Goal: Task Accomplishment & Management: Manage account settings

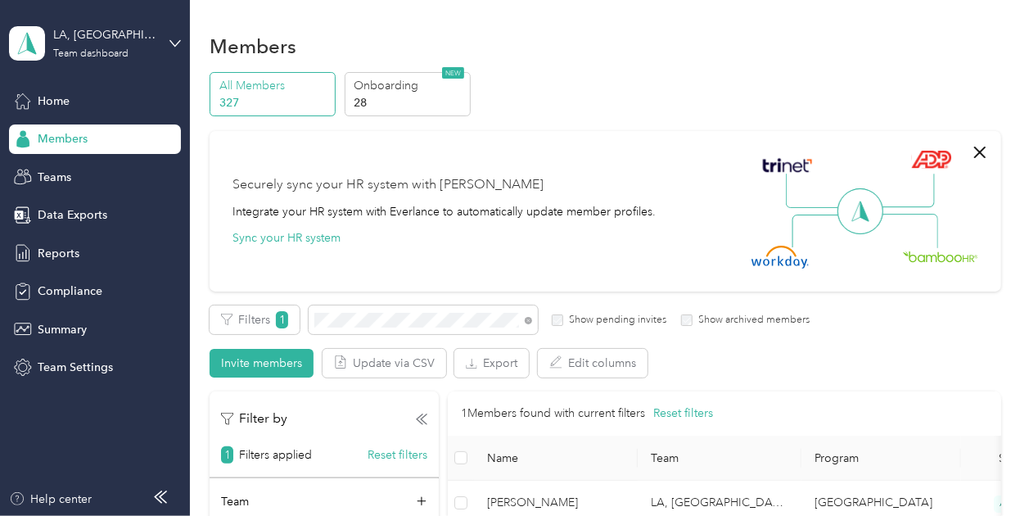
scroll to position [152, 0]
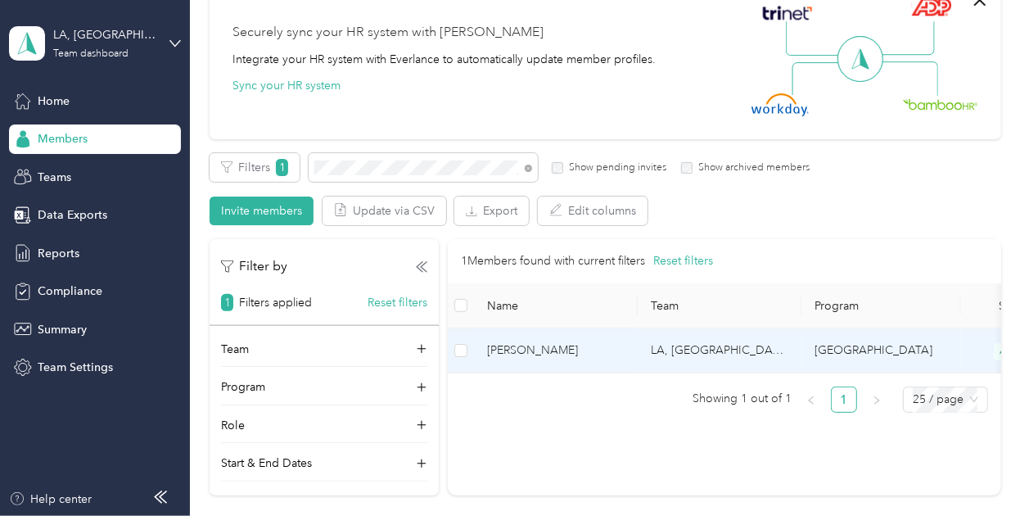
click at [607, 345] on span "[PERSON_NAME]" at bounding box center [556, 350] width 138 height 18
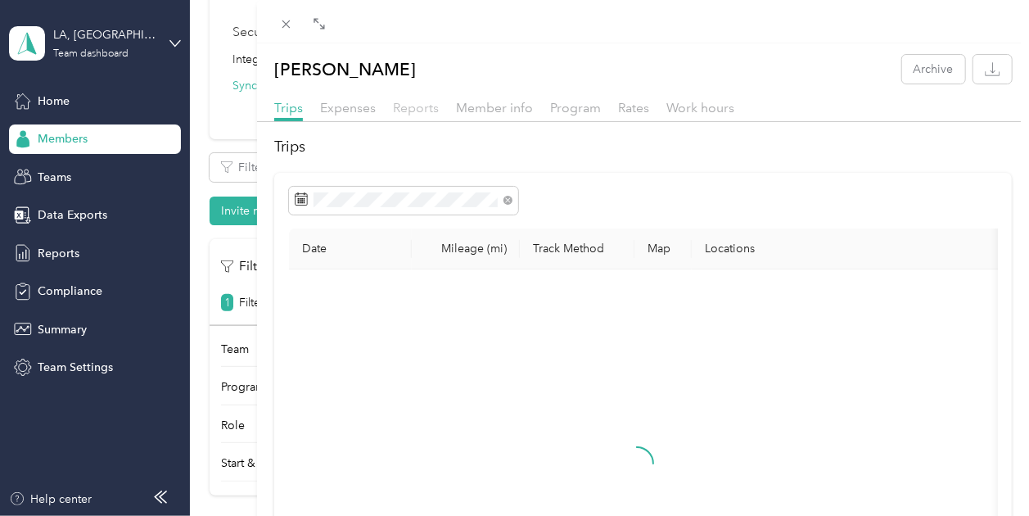
click at [420, 106] on span "Reports" at bounding box center [416, 108] width 46 height 16
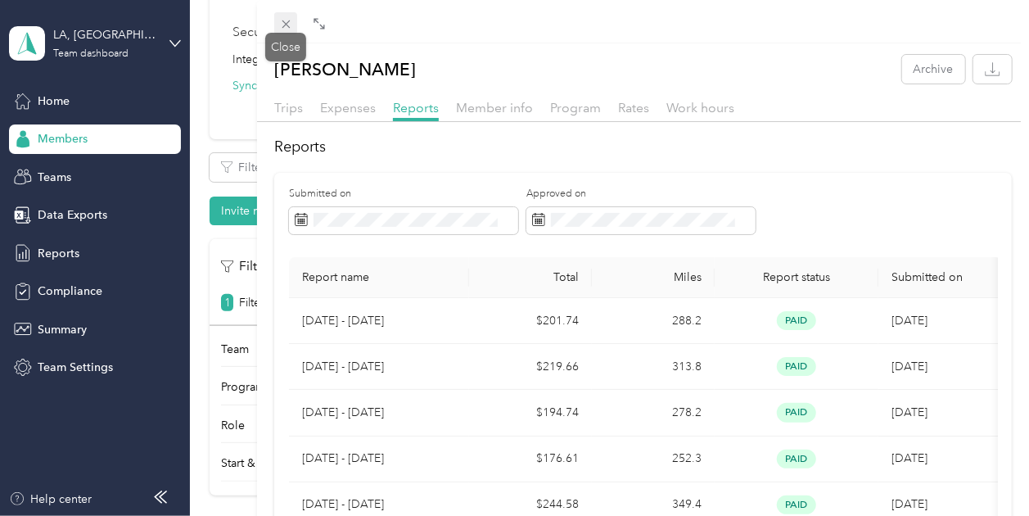
click at [285, 24] on icon at bounding box center [286, 24] width 8 height 8
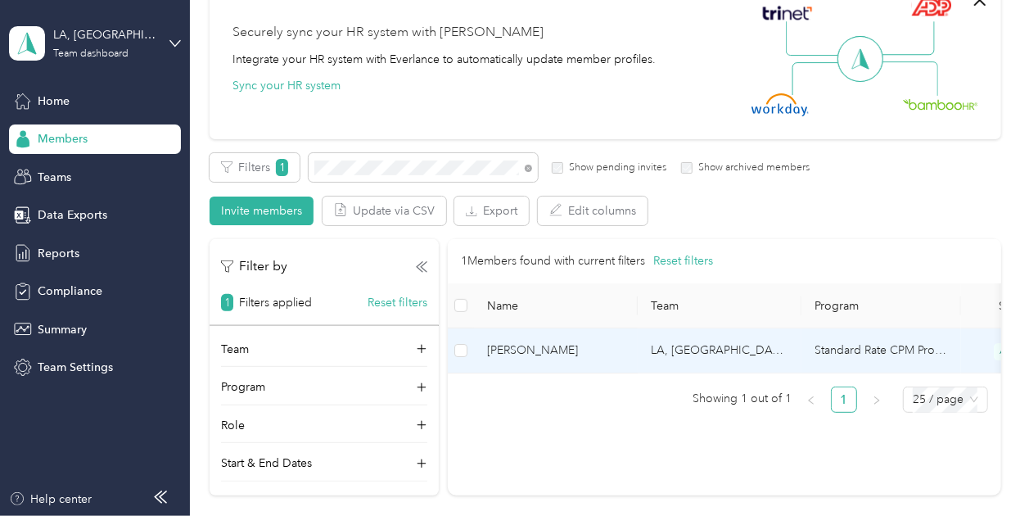
click at [531, 343] on span "[PERSON_NAME]" at bounding box center [556, 350] width 138 height 18
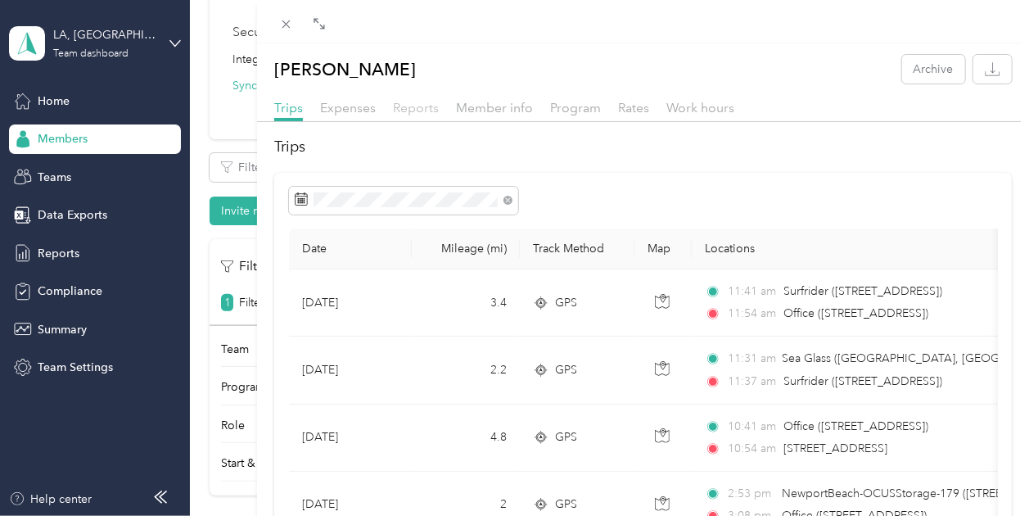
click at [422, 102] on span "Reports" at bounding box center [416, 108] width 46 height 16
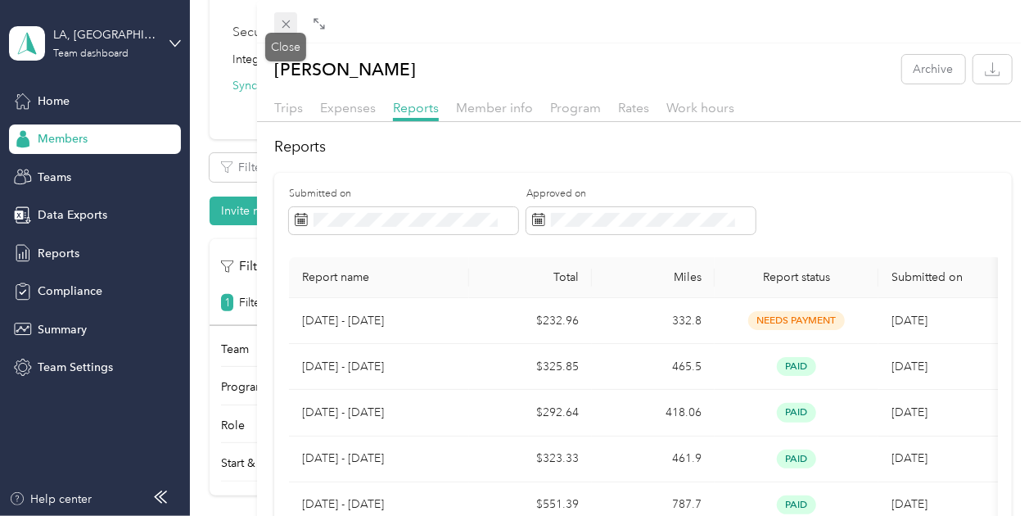
click at [283, 24] on icon at bounding box center [286, 24] width 14 height 14
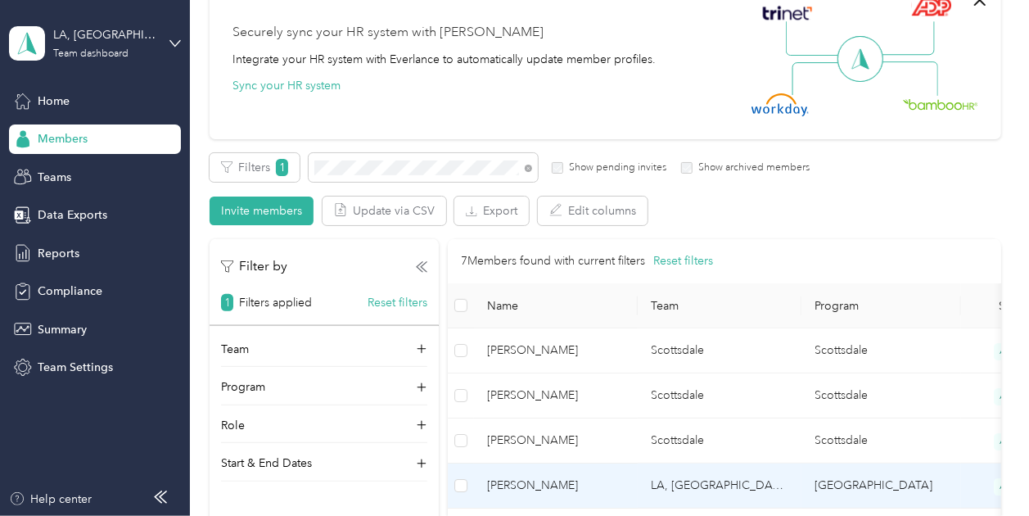
click at [539, 476] on span "[PERSON_NAME]" at bounding box center [556, 485] width 138 height 18
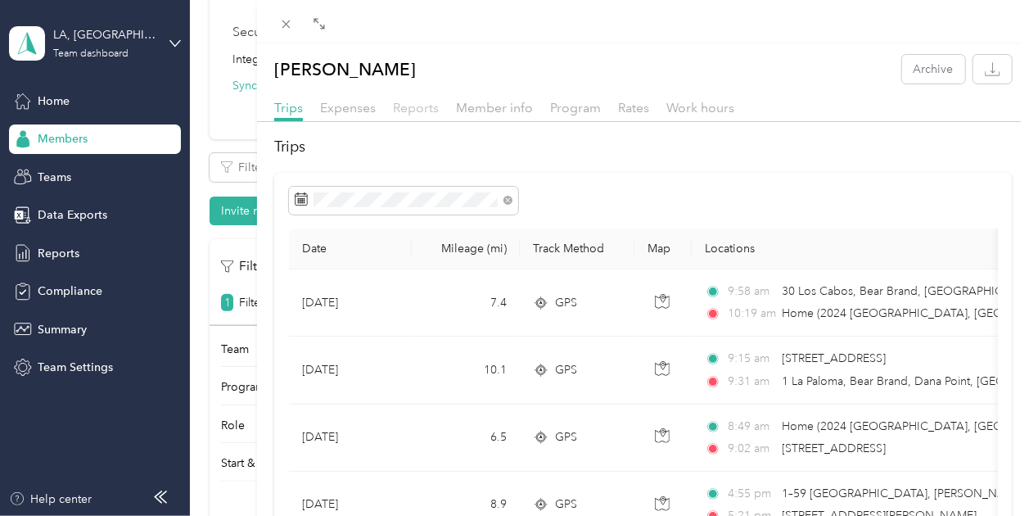
click at [422, 113] on span "Reports" at bounding box center [416, 108] width 46 height 16
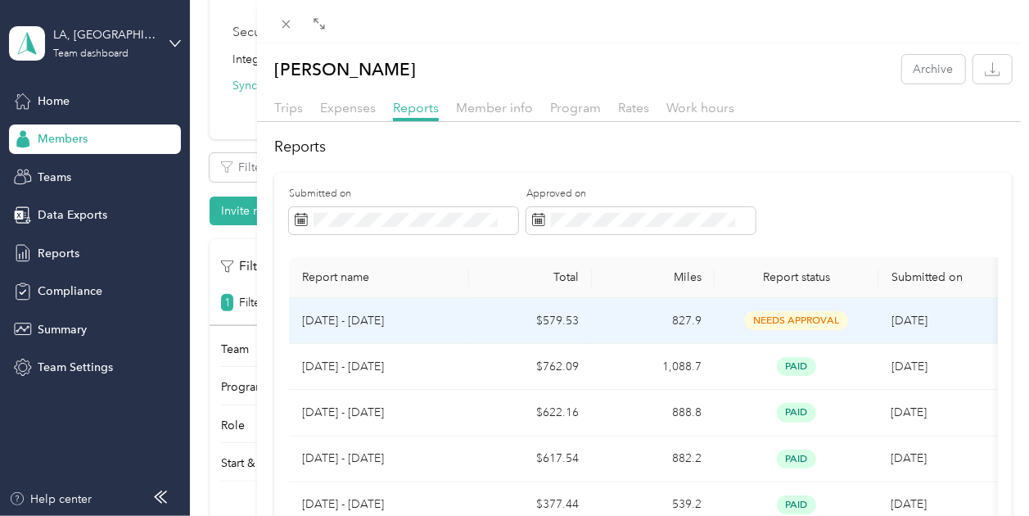
click at [505, 317] on td "$579.53" at bounding box center [530, 321] width 123 height 46
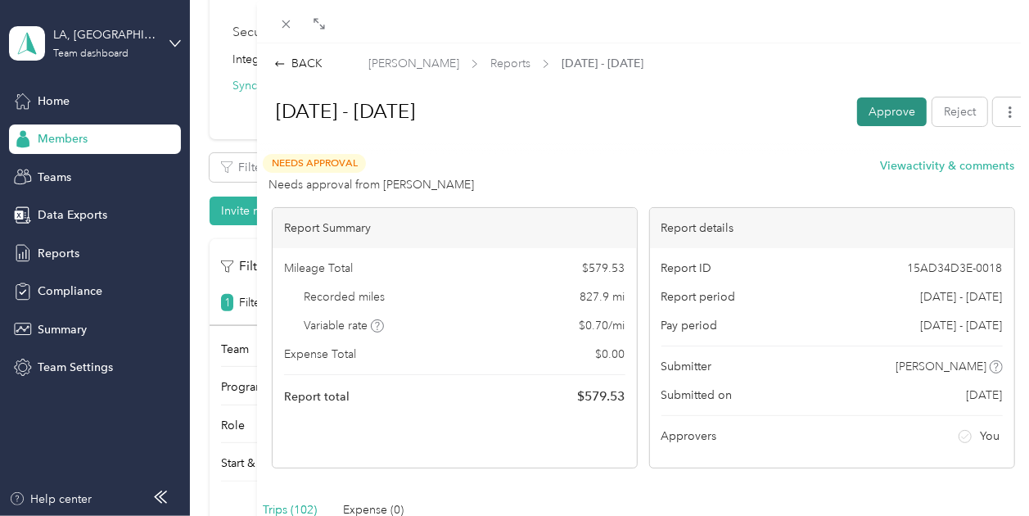
click at [874, 111] on button "Approve" at bounding box center [892, 111] width 70 height 29
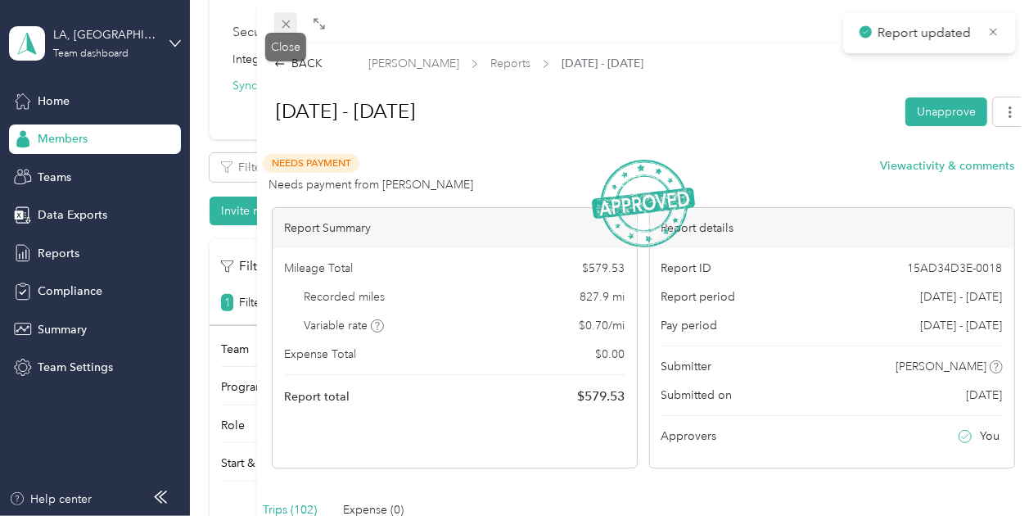
click at [285, 23] on icon at bounding box center [286, 24] width 8 height 8
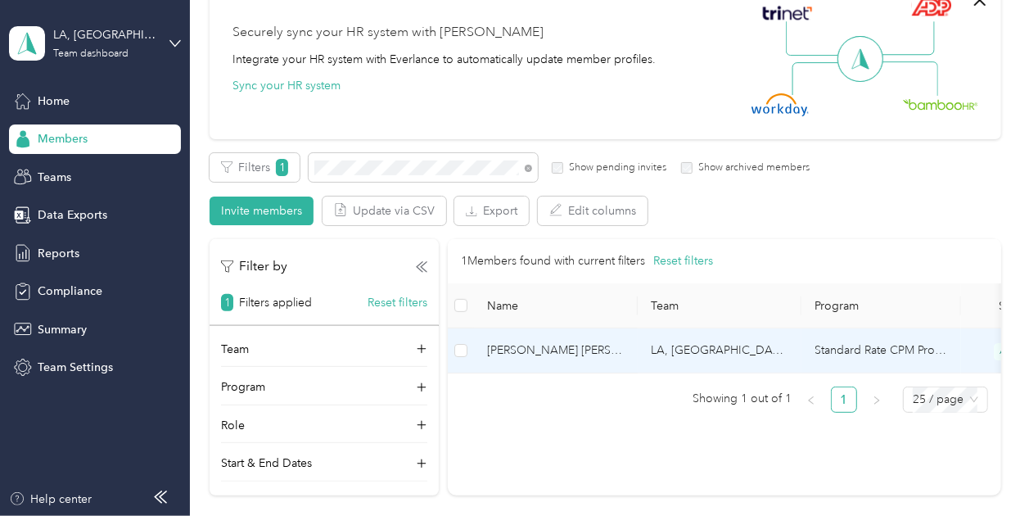
click at [544, 354] on span "[PERSON_NAME] [PERSON_NAME]" at bounding box center [556, 350] width 138 height 18
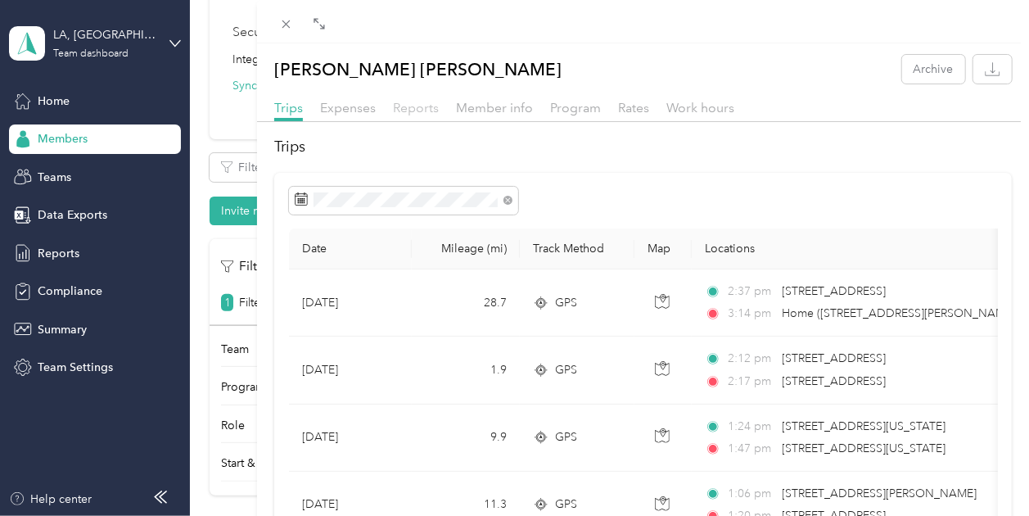
click at [424, 106] on span "Reports" at bounding box center [416, 108] width 46 height 16
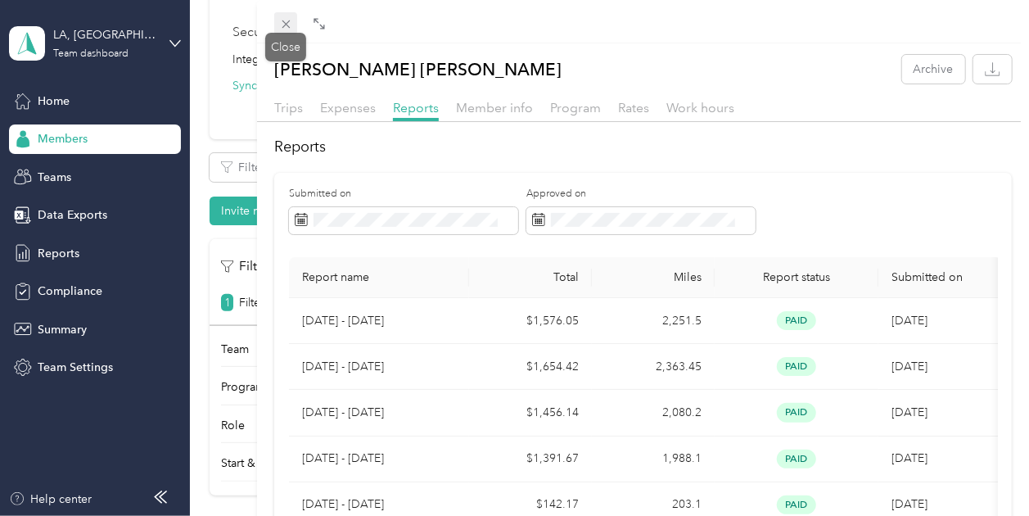
click at [282, 20] on icon at bounding box center [286, 24] width 14 height 14
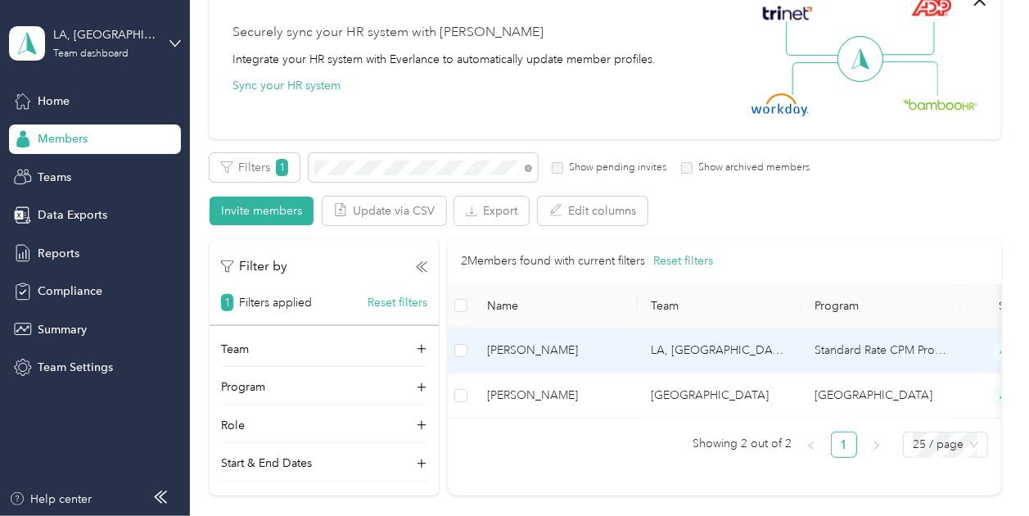
click at [540, 358] on span "[PERSON_NAME]" at bounding box center [556, 350] width 138 height 18
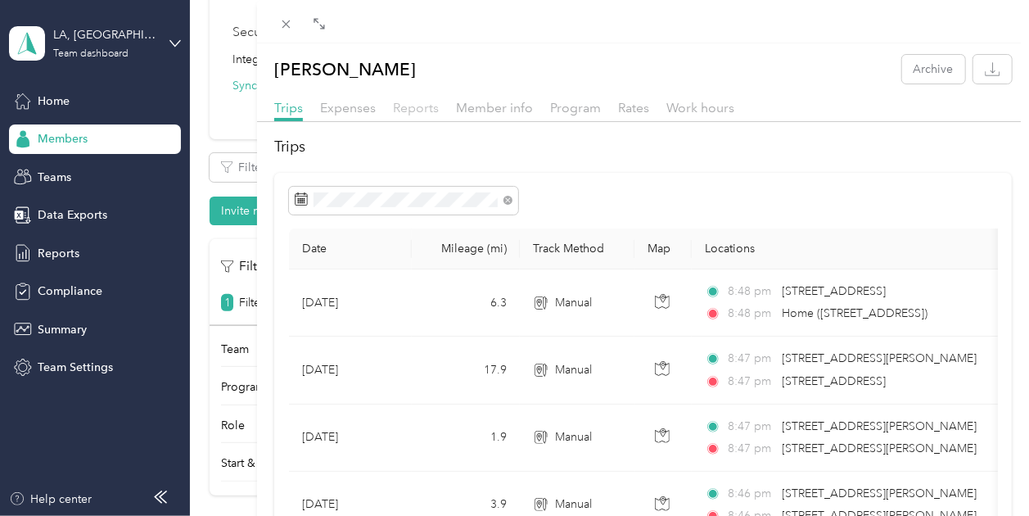
click at [421, 105] on span "Reports" at bounding box center [416, 108] width 46 height 16
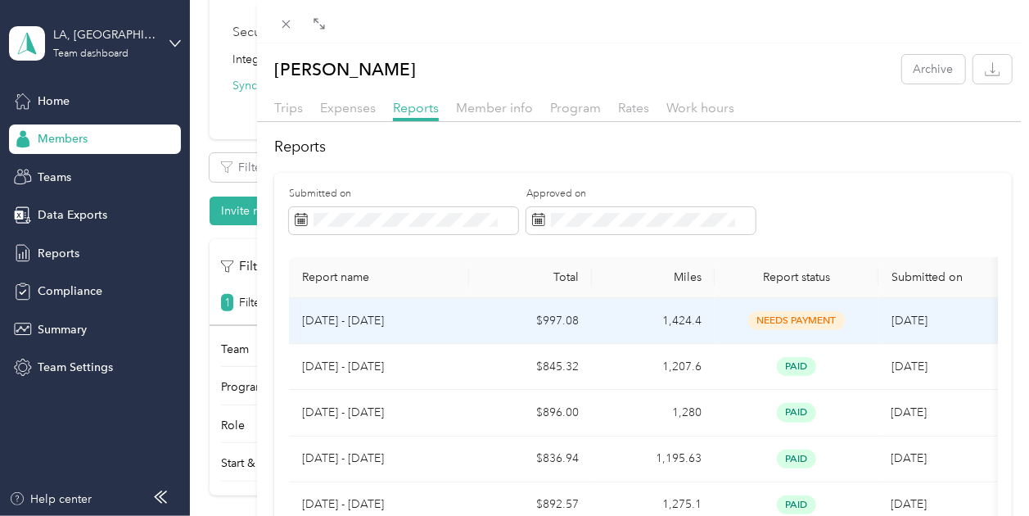
click at [502, 307] on td "$997.08" at bounding box center [530, 321] width 123 height 46
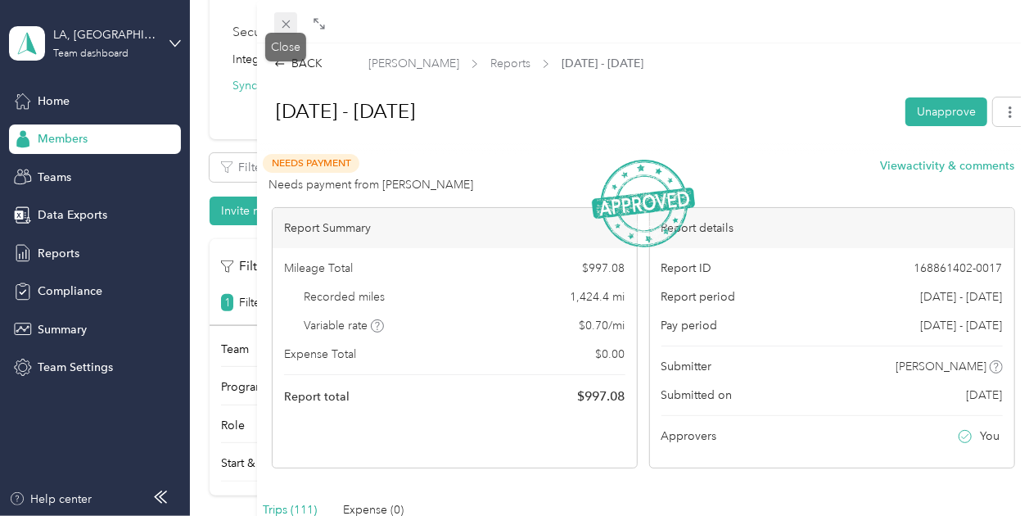
click at [287, 26] on icon at bounding box center [286, 24] width 8 height 8
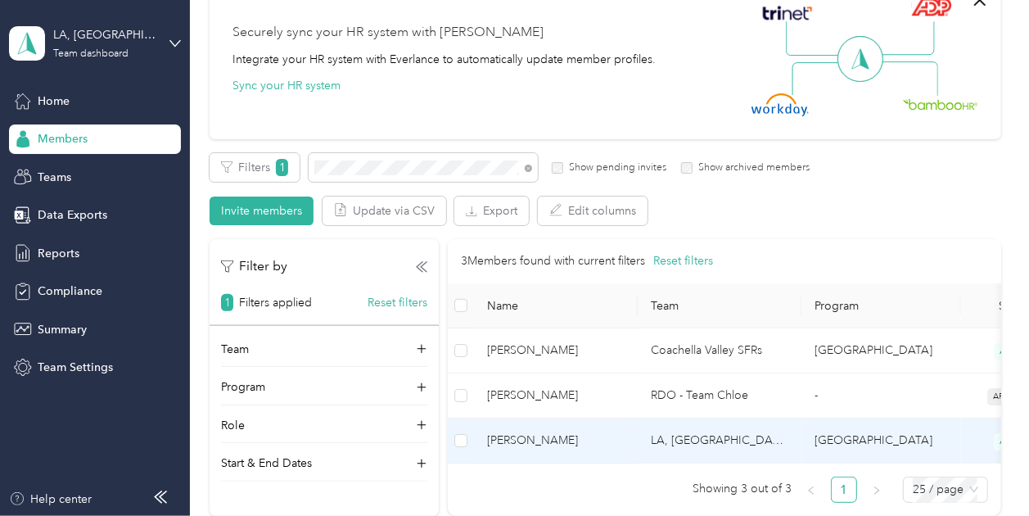
click at [544, 435] on span "[PERSON_NAME]" at bounding box center [556, 440] width 138 height 18
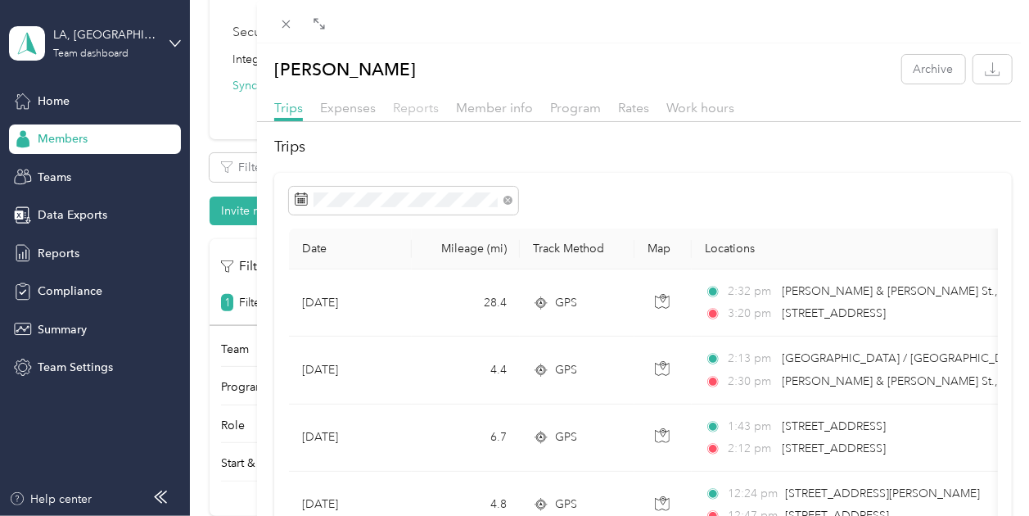
click at [409, 104] on span "Reports" at bounding box center [416, 108] width 46 height 16
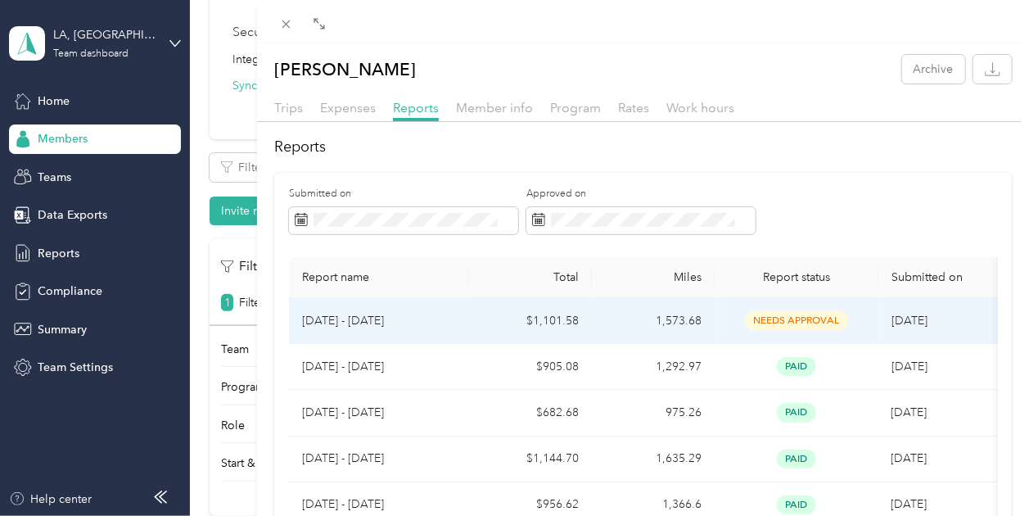
click at [534, 321] on td "$1,101.58" at bounding box center [530, 321] width 123 height 46
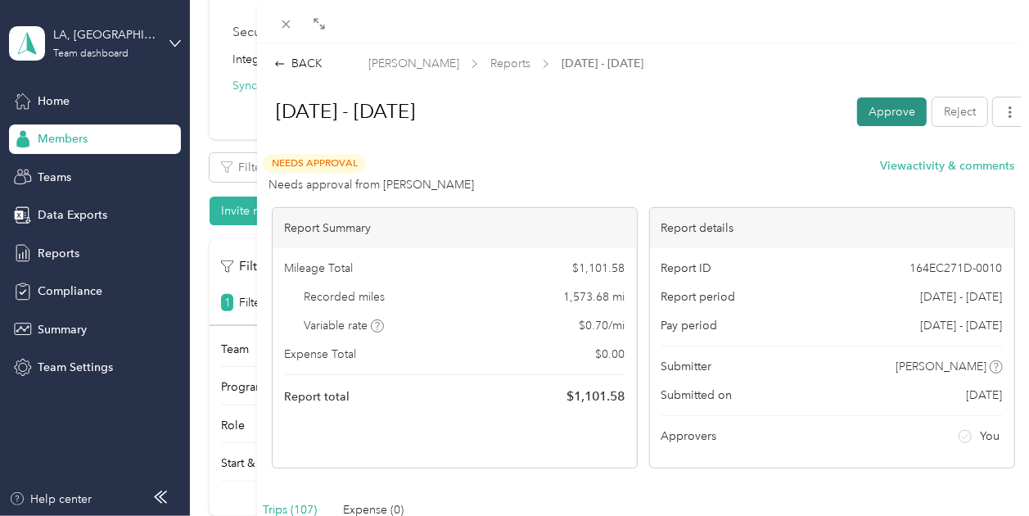
click at [859, 106] on button "Approve" at bounding box center [892, 111] width 70 height 29
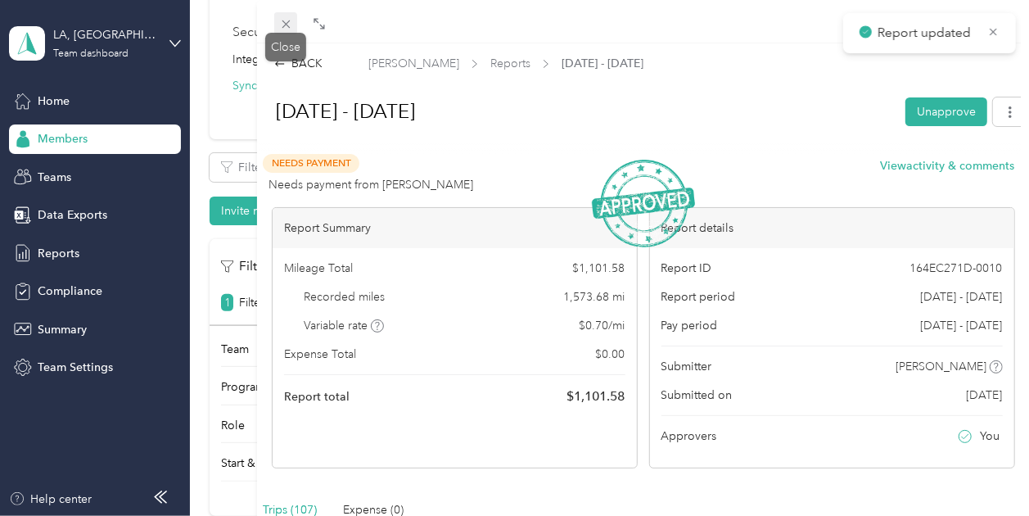
click at [291, 25] on icon at bounding box center [286, 24] width 14 height 14
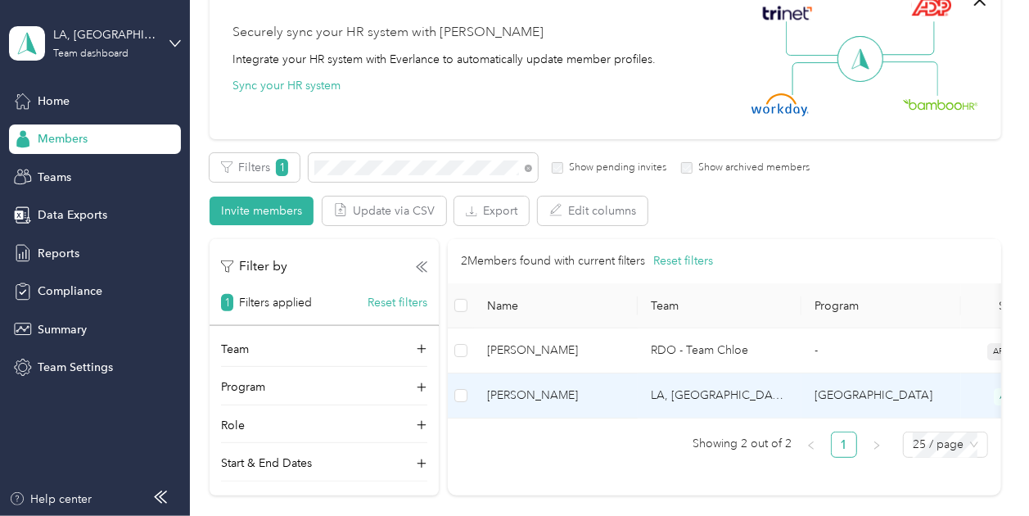
click at [503, 400] on span "[PERSON_NAME]" at bounding box center [556, 395] width 138 height 18
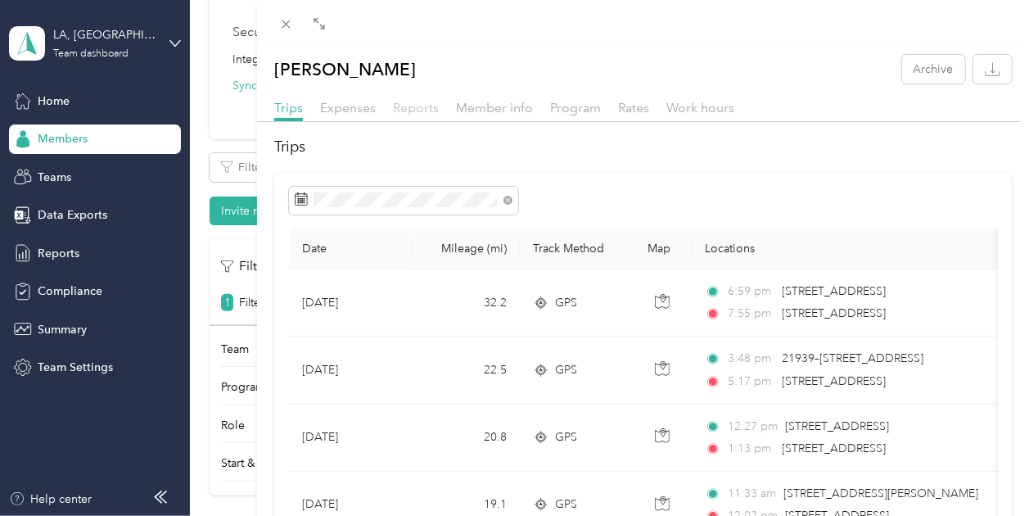
click at [426, 114] on span "Reports" at bounding box center [416, 108] width 46 height 16
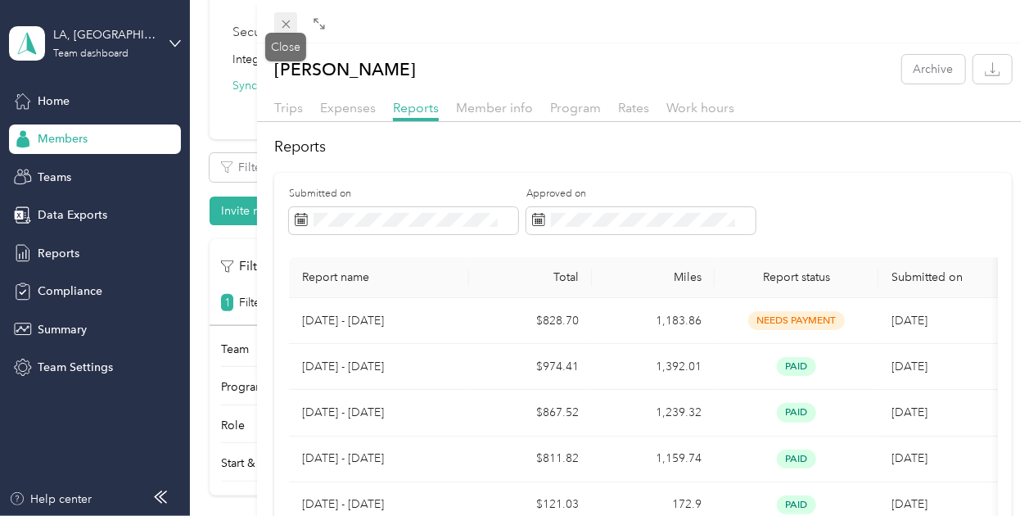
click at [289, 24] on icon at bounding box center [286, 24] width 14 height 14
